Goal: Check status: Check status

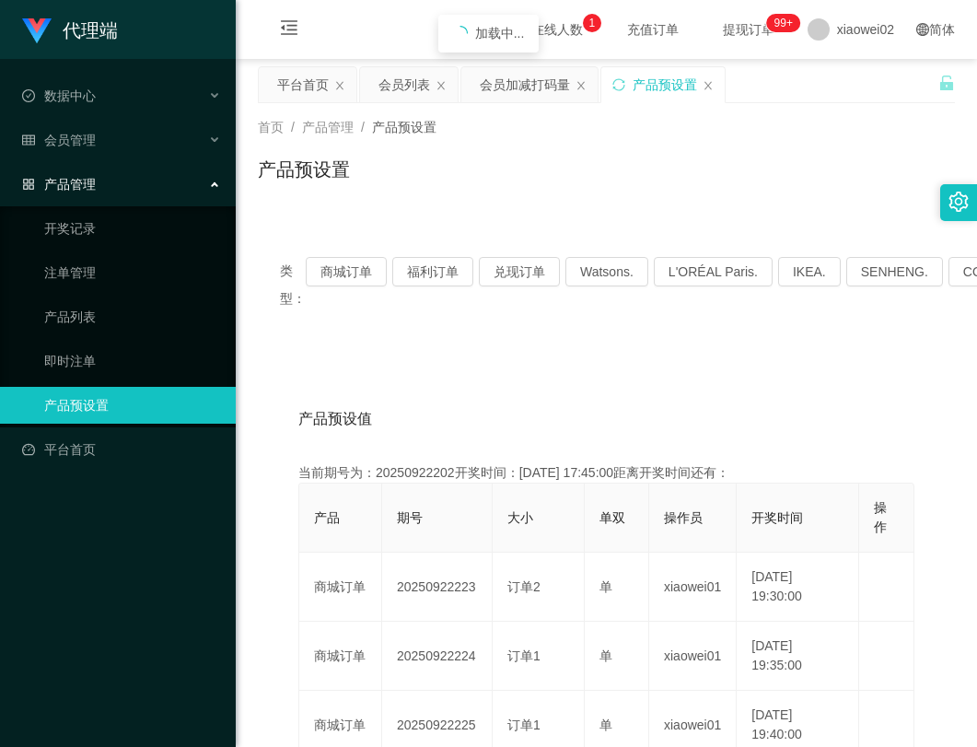
click at [344, 257] on button "商城订单" at bounding box center [346, 271] width 81 height 29
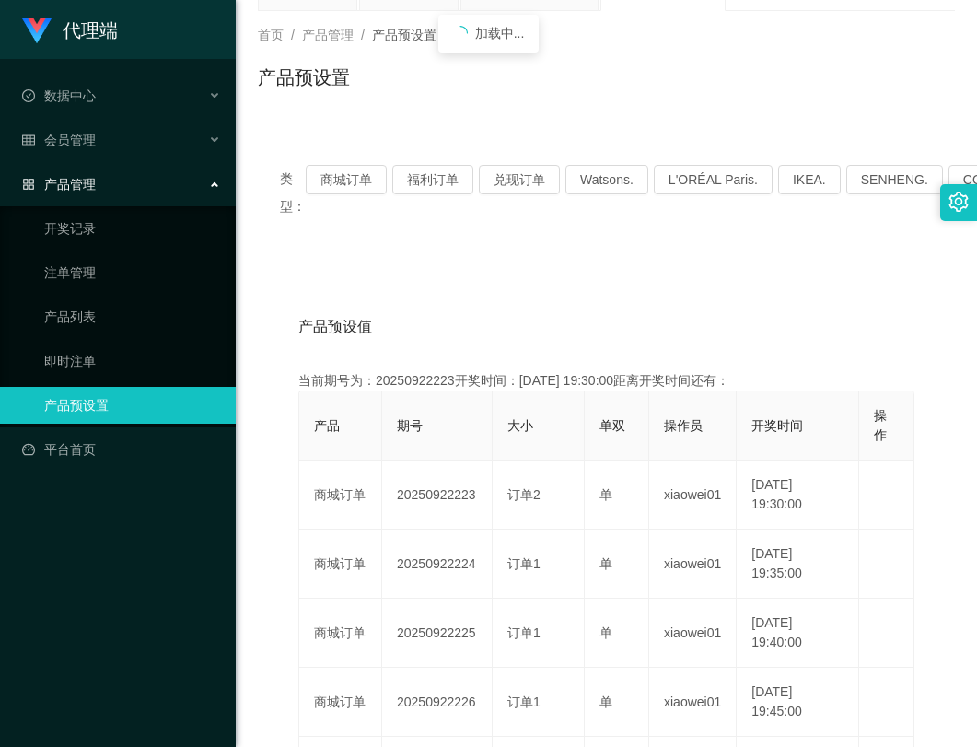
click at [344, 189] on button "商城订单" at bounding box center [346, 179] width 81 height 29
click at [433, 186] on button "福利订单" at bounding box center [432, 179] width 81 height 29
click at [532, 240] on div "类型： 商城订单 福利订单 兑现订单 Watsons. L'ORÉAL Paris. IKEA. [GEOGRAPHIC_DATA]. COURTS." at bounding box center [606, 192] width 697 height 99
click at [537, 238] on div "类型： 商城订单 福利订单 兑现订单 Watsons. L'ORÉAL Paris. IKEA. [GEOGRAPHIC_DATA]. COURTS." at bounding box center [606, 192] width 697 height 99
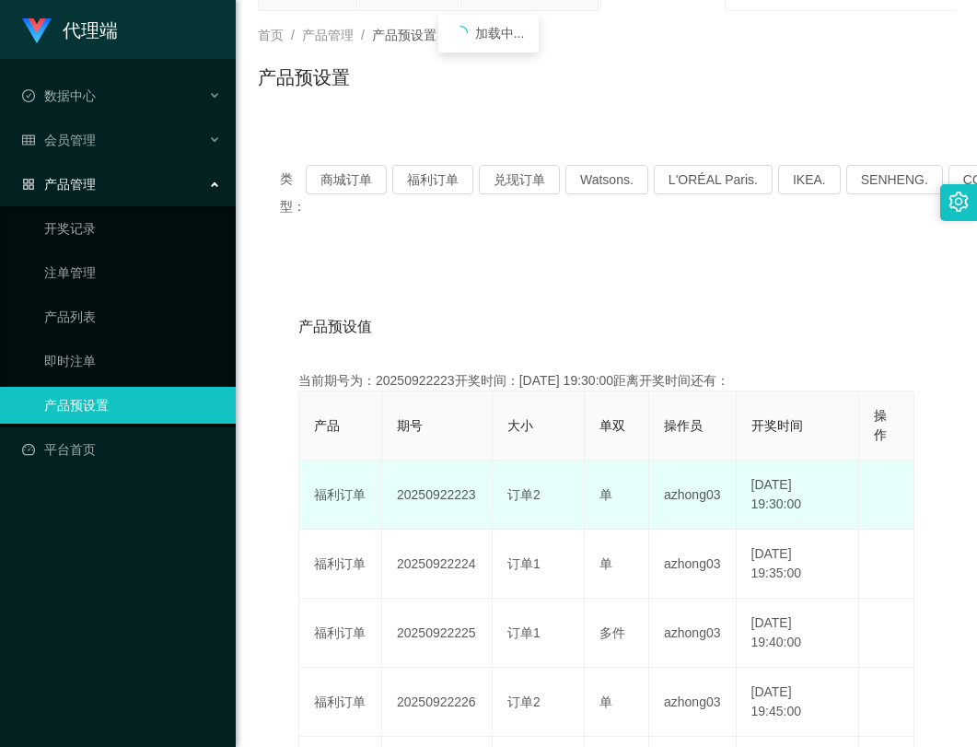
click at [428, 497] on td "20250922223" at bounding box center [437, 494] width 110 height 69
copy td "20250922223"
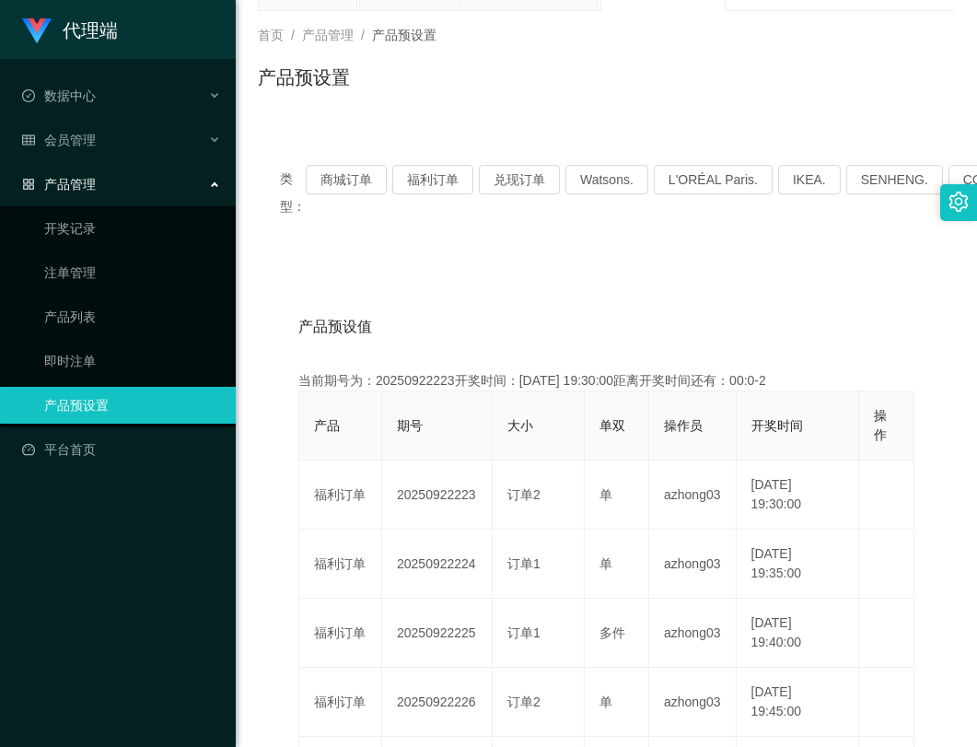
click at [549, 304] on div "产品预设值 添加期号" at bounding box center [606, 327] width 616 height 52
click at [355, 168] on button "商城订单" at bounding box center [346, 179] width 81 height 29
click at [516, 177] on button "兑现订单" at bounding box center [519, 179] width 81 height 29
click at [437, 181] on button "福利订单" at bounding box center [432, 179] width 81 height 29
click at [604, 272] on div "产品预设值 添加期号 当前期号为：20250922224开奖时间：[DATE] 19:35:00距离开奖时间还有：00:0-6 产品 期号 大小 单双 操作员…" at bounding box center [606, 746] width 697 height 971
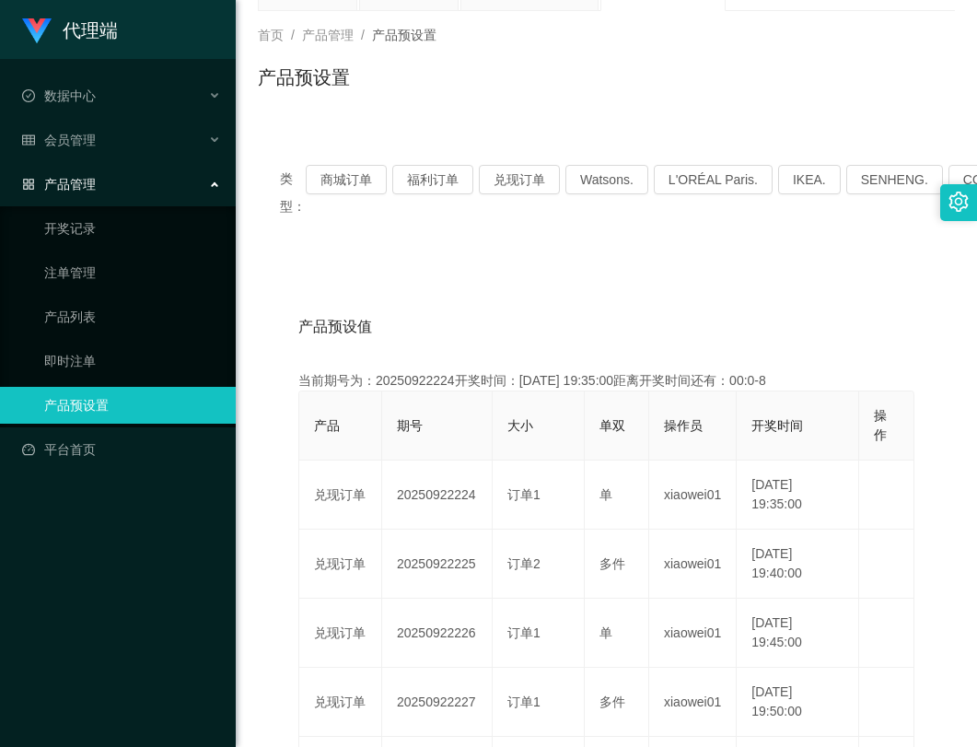
click at [559, 297] on div "产品预设值 添加期号 当前期号为：20250922224开奖时间：[DATE] 19:35:00距离开奖时间还有：00:0-8 产品 期号 大小 单双 操作员…" at bounding box center [606, 746] width 697 height 971
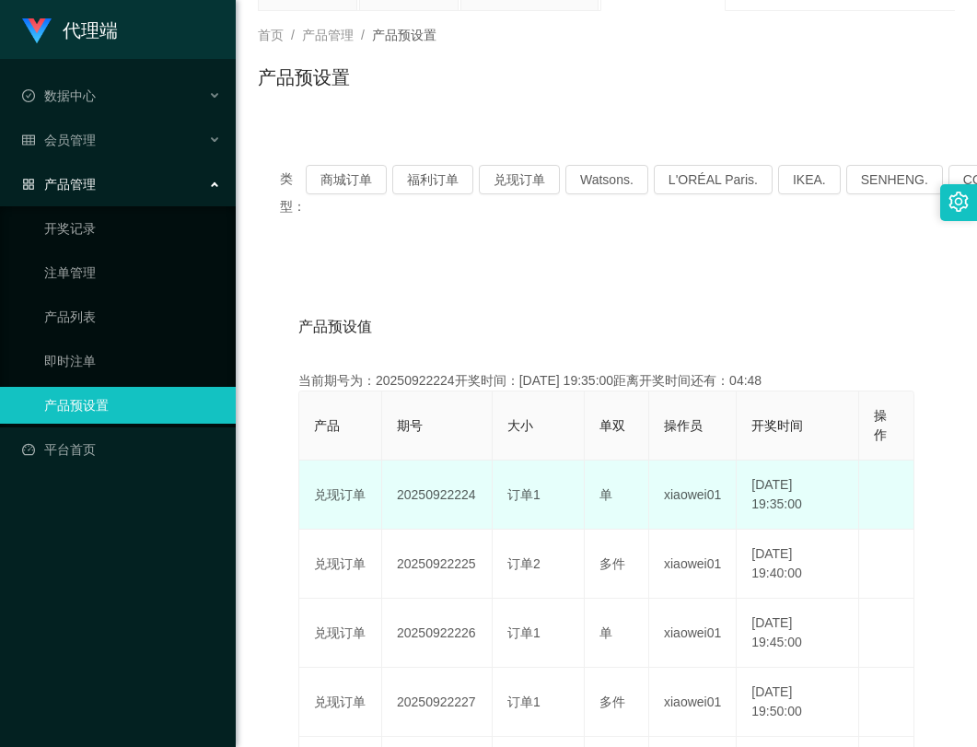
click at [450, 487] on td "20250922224" at bounding box center [437, 494] width 110 height 69
copy td "20250922224"
